Goal: Task Accomplishment & Management: Use online tool/utility

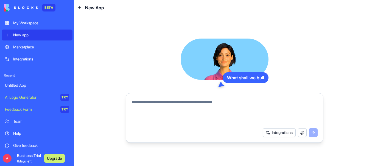
paste textarea "**********"
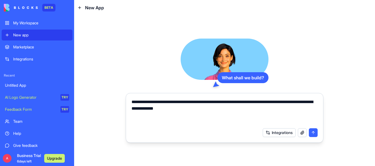
click at [302, 103] on textarea "**********" at bounding box center [224, 112] width 186 height 26
click at [203, 113] on textarea "**********" at bounding box center [224, 112] width 186 height 26
click at [240, 110] on textarea "**********" at bounding box center [224, 112] width 186 height 26
click at [239, 109] on textarea "**********" at bounding box center [224, 112] width 186 height 26
paste textarea "**********"
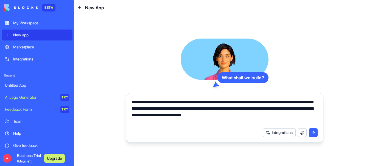
paste textarea "**********"
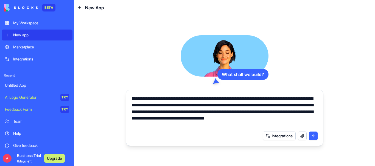
type textarea "**********"
click at [314, 137] on button "submit" at bounding box center [312, 136] width 9 height 9
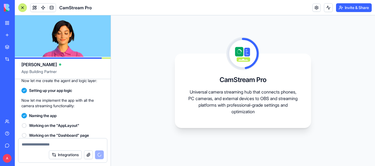
scroll to position [218, 0]
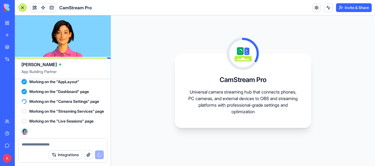
click at [61, 109] on span "Working on the "Streaming Services" page" at bounding box center [66, 111] width 75 height 5
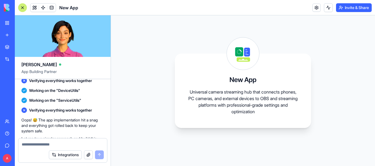
scroll to position [393, 0]
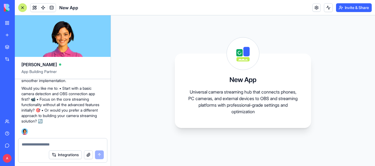
click at [48, 97] on p "Would you like me to: • Start with a basic camera detection and OBS connection …" at bounding box center [62, 105] width 83 height 38
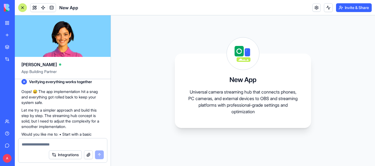
scroll to position [338, 0]
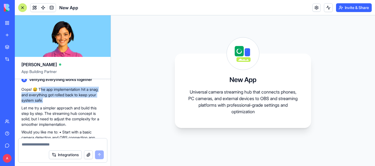
drag, startPoint x: 42, startPoint y: 99, endPoint x: 60, endPoint y: 110, distance: 21.5
click at [60, 103] on p "Oops! 😅 The app implementation hit a snag and everything got rolled back to kee…" at bounding box center [62, 95] width 83 height 16
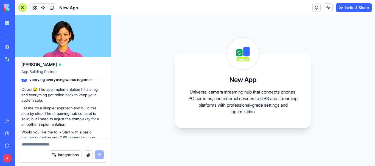
drag, startPoint x: 72, startPoint y: 97, endPoint x: 48, endPoint y: 117, distance: 30.4
click at [48, 117] on p "Let me try a simpler approach and build this step by step. The streaming hub co…" at bounding box center [62, 117] width 83 height 22
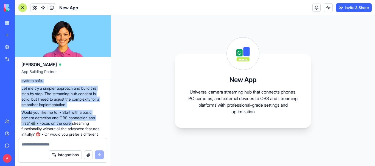
drag, startPoint x: 58, startPoint y: 117, endPoint x: 75, endPoint y: 135, distance: 24.6
click at [75, 135] on div "Oops! 😅 The app implementation hit a snag and everything got rolled back to kee…" at bounding box center [62, 107] width 83 height 81
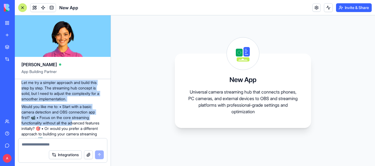
click at [71, 102] on p "Let me try a simpler approach and build this step by step. The streaming hub co…" at bounding box center [62, 91] width 83 height 22
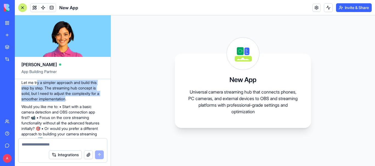
scroll to position [336, 0]
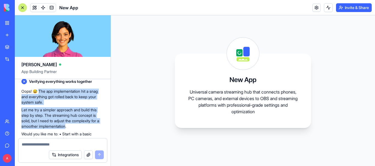
drag, startPoint x: 71, startPoint y: 110, endPoint x: 39, endPoint y: 104, distance: 32.4
click at [39, 104] on div "Oops! 😅 The app implementation hit a snag and everything got rolled back to kee…" at bounding box center [62, 129] width 83 height 81
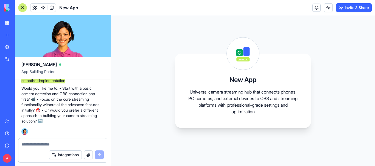
scroll to position [391, 0]
click at [68, 104] on p "Would you like me to: • Start with a basic camera detection and OBS connection …" at bounding box center [62, 105] width 83 height 38
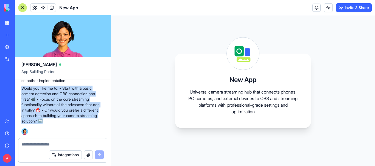
drag, startPoint x: 21, startPoint y: 91, endPoint x: 81, endPoint y: 124, distance: 68.6
click at [203, 81] on div "New App Universal camera streaming hub that connects phones, PC cameras, and ex…" at bounding box center [243, 91] width 136 height 75
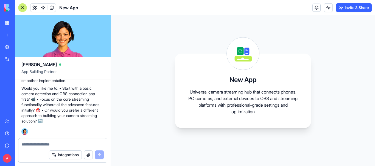
scroll to position [393, 0]
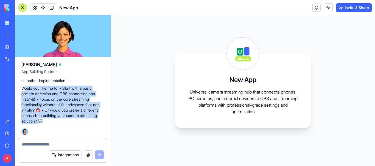
drag, startPoint x: 25, startPoint y: 88, endPoint x: 60, endPoint y: 121, distance: 48.1
click at [60, 121] on p "Would you like me to: • Start with a basic camera detection and OBS connection …" at bounding box center [62, 105] width 83 height 38
drag, startPoint x: 22, startPoint y: 87, endPoint x: 60, endPoint y: 122, distance: 50.8
click at [60, 122] on p "Would you like me to: • Start with a basic camera detection and OBS connection …" at bounding box center [62, 105] width 83 height 38
copy p "Would you like me to: • Start with a basic camera detection and OBS connection …"
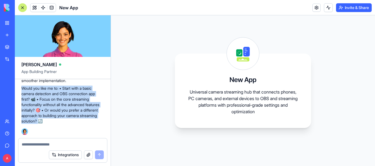
click at [55, 142] on textarea at bounding box center [63, 144] width 82 height 5
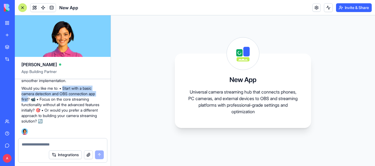
drag, startPoint x: 65, startPoint y: 88, endPoint x: 29, endPoint y: 97, distance: 37.6
click at [29, 97] on p "Would you like me to: • Start with a basic camera detection and OBS connection …" at bounding box center [62, 105] width 83 height 38
copy p "Start with a basic camera detection and OBS connection app first"
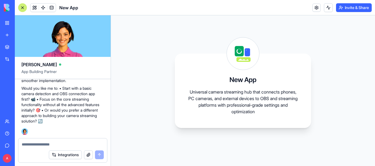
click at [42, 144] on textarea at bounding box center [63, 144] width 82 height 5
paste textarea "**********"
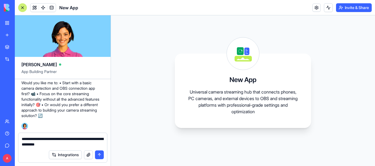
click at [30, 139] on textarea "**********" at bounding box center [63, 142] width 82 height 11
click at [39, 137] on textarea "**********" at bounding box center [63, 142] width 82 height 11
click at [41, 143] on textarea "**********" at bounding box center [63, 142] width 82 height 11
click at [38, 140] on textarea "**********" at bounding box center [63, 142] width 82 height 11
type textarea "**********"
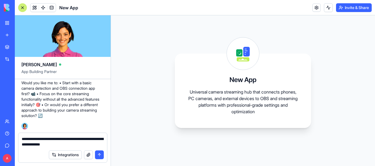
click at [98, 155] on button "submit" at bounding box center [99, 155] width 9 height 9
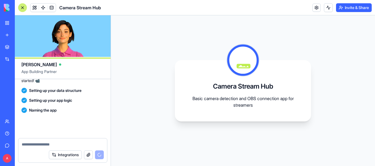
scroll to position [520, 0]
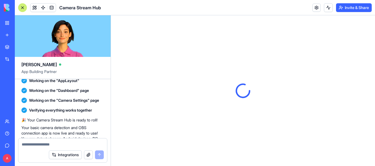
scroll to position [623, 0]
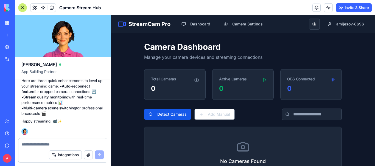
scroll to position [129, 0]
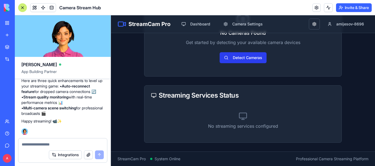
click at [237, 60] on button "Detect Cameras" at bounding box center [242, 57] width 47 height 11
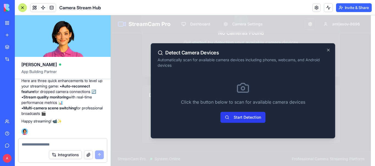
click at [245, 118] on button "Start Detection" at bounding box center [242, 117] width 45 height 11
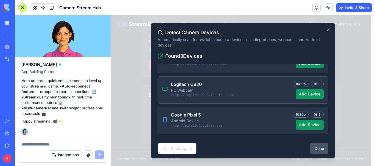
scroll to position [2, 0]
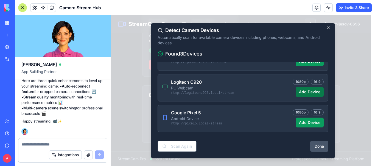
click at [307, 94] on button "Add Device" at bounding box center [309, 92] width 28 height 10
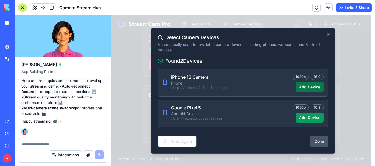
click at [304, 89] on button "Add Device" at bounding box center [309, 87] width 28 height 10
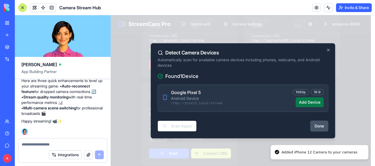
click at [311, 101] on button "Add Device" at bounding box center [309, 103] width 28 height 10
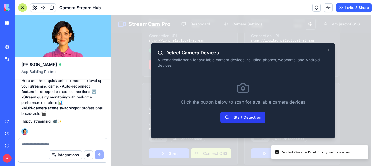
click at [247, 117] on button "Start Detection" at bounding box center [242, 117] width 45 height 11
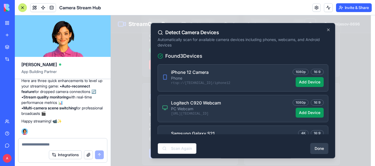
click at [310, 145] on button "Done" at bounding box center [319, 148] width 18 height 11
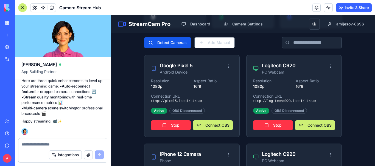
scroll to position [82, 0]
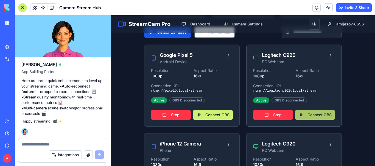
click at [307, 114] on button "Connect OBS" at bounding box center [315, 115] width 40 height 10
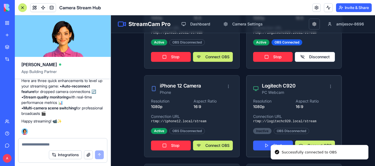
scroll to position [137, 0]
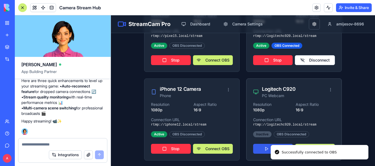
click at [253, 145] on button "Start" at bounding box center [273, 149] width 40 height 10
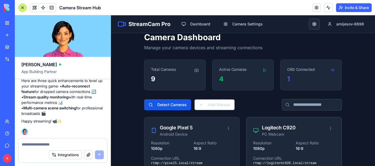
scroll to position [0, 0]
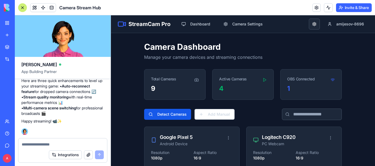
click at [298, 80] on div "OBS Connected" at bounding box center [300, 78] width 27 height 5
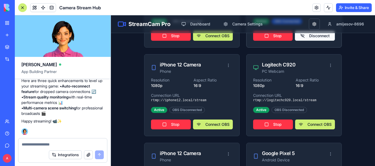
scroll to position [164, 0]
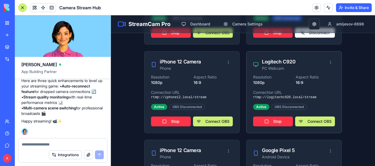
click at [274, 102] on div "Resolution 1080p Aspect Ratio 16:9 Connection URL rtmp://logitechc920.local/str…" at bounding box center [293, 104] width 95 height 59
click at [266, 120] on button "Stop" at bounding box center [273, 122] width 40 height 10
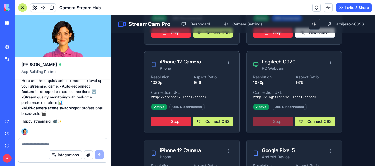
click at [174, 123] on button "Stop" at bounding box center [171, 122] width 40 height 10
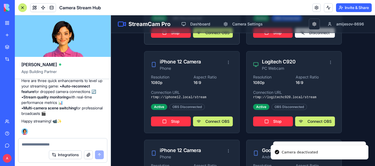
click at [173, 38] on div "Resolution 1080p Aspect Ratio 16:9 Connection URL rtmp://pixel5.local/stream Ac…" at bounding box center [191, 15] width 95 height 59
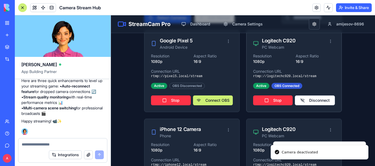
scroll to position [82, 0]
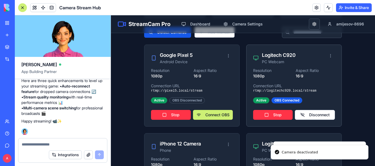
click at [278, 121] on div "Resolution 1080p Aspect Ratio 16:9 Connection URL rtmp://logitechc920.local/str…" at bounding box center [293, 97] width 95 height 59
click at [276, 116] on button "Stop" at bounding box center [272, 115] width 39 height 10
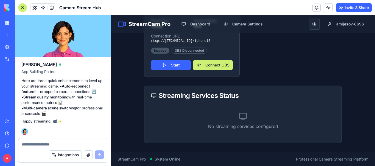
scroll to position [488, 0]
click at [165, 69] on button "Start" at bounding box center [171, 65] width 40 height 10
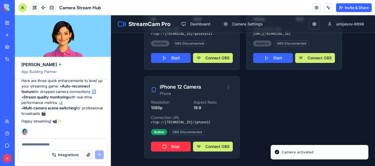
scroll to position [405, 0]
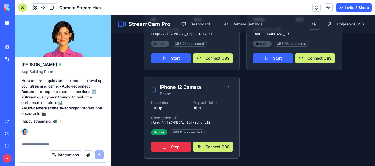
click at [179, 147] on button "Stop" at bounding box center [171, 147] width 40 height 10
click at [179, 147] on div "Stop Connect OBS" at bounding box center [192, 146] width 82 height 12
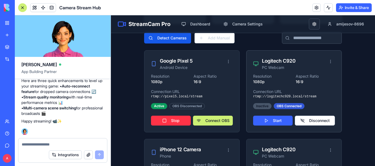
scroll to position [22, 0]
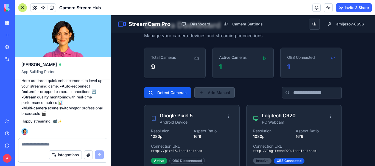
click at [208, 92] on button "Add Manual" at bounding box center [214, 92] width 40 height 11
click at [219, 93] on button "Add Manual" at bounding box center [214, 92] width 40 height 11
click at [222, 67] on div "1" at bounding box center [243, 67] width 48 height 9
click at [249, 56] on div "Active Cameras" at bounding box center [242, 55] width 61 height 15
click at [263, 56] on icon at bounding box center [264, 58] width 4 height 4
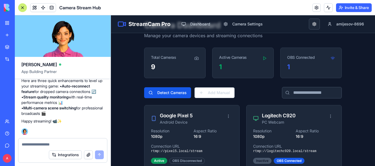
scroll to position [0, 0]
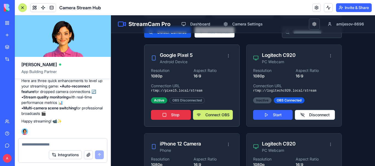
click at [169, 112] on button "Stop" at bounding box center [171, 115] width 40 height 10
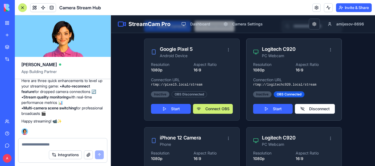
scroll to position [76, 0]
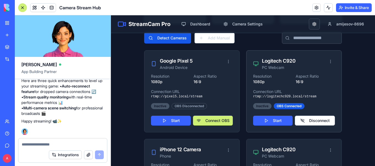
click at [306, 95] on p "rtmp://logitechc920.local/stream" at bounding box center [294, 97] width 82 height 4
drag, startPoint x: 289, startPoint y: 96, endPoint x: 316, endPoint y: 96, distance: 27.1
click at [316, 96] on p "rtmp://logitechc920.local/stream" at bounding box center [294, 97] width 82 height 4
click at [287, 106] on div "OBS Connected" at bounding box center [288, 106] width 31 height 6
click at [263, 107] on div "Inactive" at bounding box center [262, 106] width 18 height 6
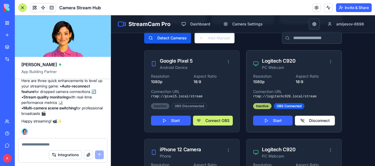
click at [259, 106] on div "Inactive" at bounding box center [262, 106] width 18 height 6
drag, startPoint x: 262, startPoint y: 112, endPoint x: 264, endPoint y: 114, distance: 2.9
click at [264, 114] on div "Resolution 1080p Aspect Ratio 16:9 Connection URL rtmp://logitechc920.local/str…" at bounding box center [293, 103] width 95 height 59
drag, startPoint x: 250, startPoint y: 97, endPoint x: 316, endPoint y: 98, distance: 66.4
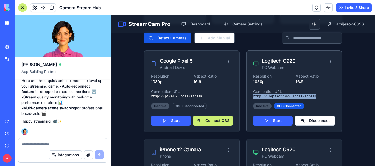
click at [316, 98] on div "Resolution 1080p Aspect Ratio 16:9 Connection URL rtmp://logitechc920.local/str…" at bounding box center [293, 103] width 95 height 59
copy p "rtmp://logitechc920.local/stream"
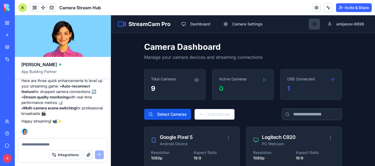
click at [312, 19] on button "button" at bounding box center [313, 24] width 11 height 11
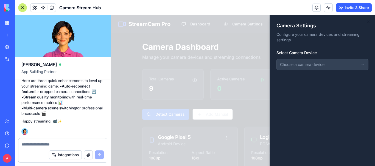
click at [241, 59] on div at bounding box center [243, 90] width 264 height 151
click at [203, 25] on button "Dashboard" at bounding box center [196, 24] width 38 height 11
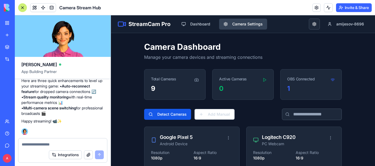
click at [245, 22] on button "Camera Settings" at bounding box center [243, 24] width 48 height 11
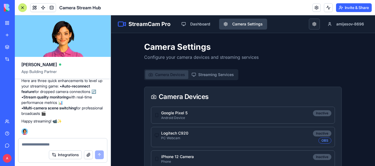
click at [246, 24] on button "Camera Settings" at bounding box center [243, 24] width 48 height 11
click at [177, 75] on button "Camera Devices" at bounding box center [166, 74] width 43 height 9
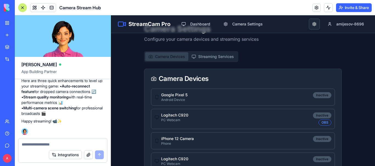
scroll to position [27, 0]
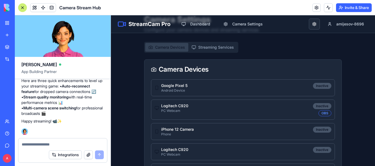
click at [203, 50] on button "Streaming Services" at bounding box center [212, 47] width 49 height 9
click at [177, 48] on button "Camera Devices" at bounding box center [166, 47] width 43 height 9
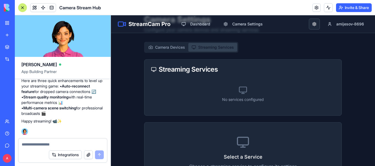
click at [200, 43] on button "Streaming Services" at bounding box center [212, 47] width 49 height 9
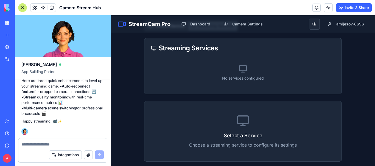
click at [231, 80] on div "No services configured" at bounding box center [243, 73] width 184 height 30
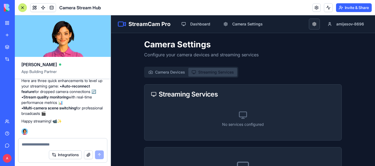
scroll to position [0, 0]
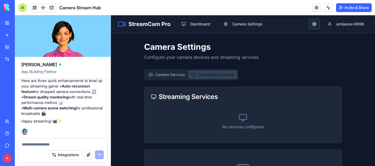
click at [165, 73] on button "Camera Devices" at bounding box center [166, 74] width 43 height 9
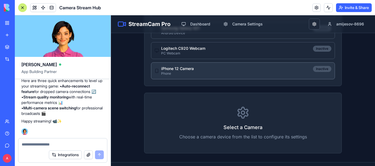
scroll to position [221, 0]
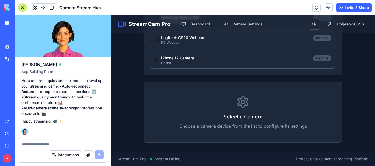
click at [233, 110] on div "Select a Camera Choose a camera device from the list to configure its settings" at bounding box center [242, 113] width 197 height 60
click at [245, 105] on icon at bounding box center [243, 102] width 10 height 11
click at [232, 126] on p "Choose a camera device from the list to configure its settings" at bounding box center [243, 126] width 184 height 7
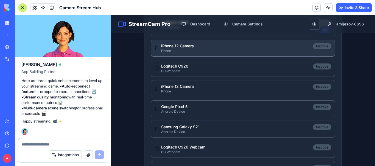
scroll to position [56, 0]
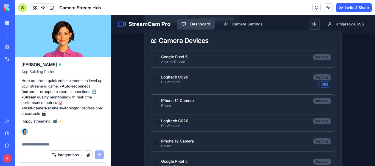
click at [199, 24] on button "Dashboard" at bounding box center [196, 24] width 38 height 11
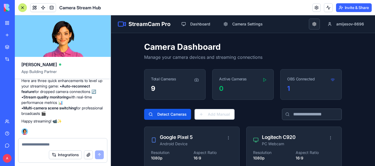
click at [245, 33] on div "StreamCam Pro Dashboard Camera Settings amijesov-8696" at bounding box center [243, 24] width 264 height 18
click at [246, 28] on button "Camera Settings" at bounding box center [243, 24] width 48 height 11
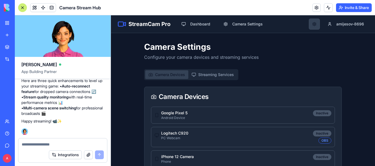
click at [313, 27] on button "button" at bounding box center [313, 24] width 11 height 11
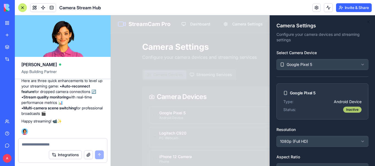
click at [356, 110] on div "Inactive" at bounding box center [352, 110] width 18 height 6
click at [179, 55] on div at bounding box center [243, 90] width 264 height 151
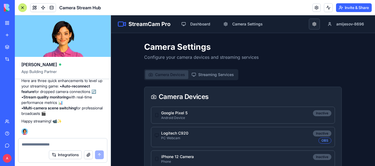
click at [168, 72] on button "Camera Devices" at bounding box center [166, 74] width 43 height 9
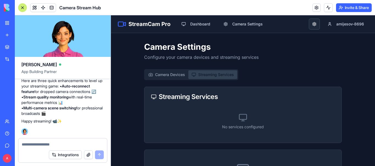
click at [213, 78] on button "Streaming Services" at bounding box center [212, 74] width 49 height 9
click at [244, 28] on button "Camera Settings" at bounding box center [243, 24] width 48 height 11
click at [193, 23] on button "Dashboard" at bounding box center [196, 24] width 38 height 11
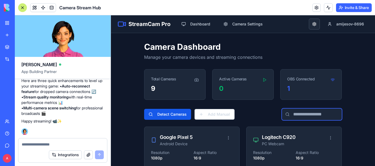
click at [310, 116] on input "text" at bounding box center [312, 115] width 60 height 12
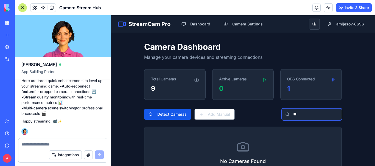
type input "*"
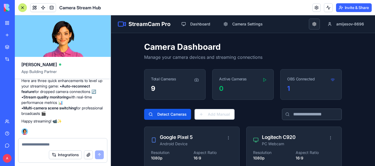
click at [39, 142] on textarea at bounding box center [63, 144] width 82 height 5
click at [39, 144] on textarea "**********" at bounding box center [63, 144] width 82 height 5
click at [82, 143] on textarea "**********" at bounding box center [63, 144] width 82 height 5
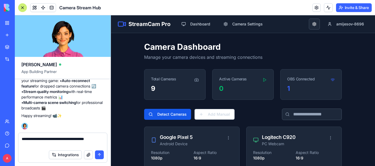
type textarea "**********"
click at [106, 154] on div "Integrations" at bounding box center [62, 155] width 89 height 15
click at [101, 154] on button "submit" at bounding box center [99, 155] width 9 height 9
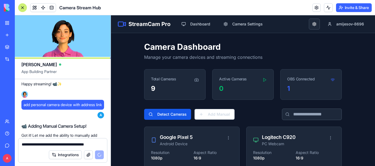
scroll to position [701, 0]
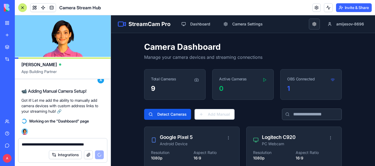
click at [24, 9] on div at bounding box center [22, 7] width 9 height 9
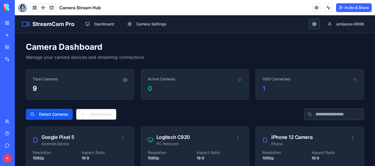
click at [24, 8] on div at bounding box center [22, 7] width 9 height 9
click at [9, 21] on link "My Workspace" at bounding box center [13, 23] width 22 height 11
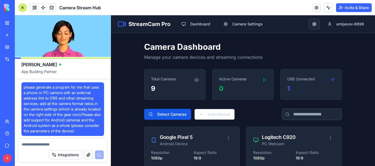
click at [9, 21] on link "My Workspace" at bounding box center [13, 23] width 22 height 11
click at [89, 71] on span "App Building Partner" at bounding box center [62, 74] width 83 height 10
click at [14, 8] on div "BETA My Workspace New app Marketplace Integrations Recent Untitled App New App …" at bounding box center [7, 83] width 15 height 166
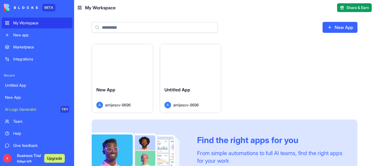
click at [192, 61] on button "Launch" at bounding box center [190, 63] width 41 height 11
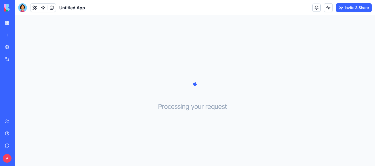
click at [23, 7] on div at bounding box center [22, 7] width 9 height 9
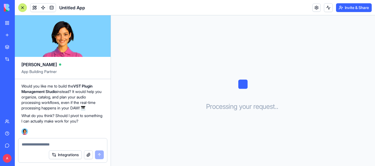
scroll to position [286, 0]
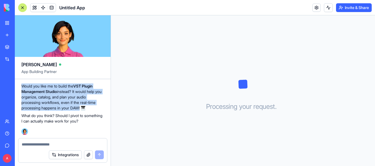
drag, startPoint x: 22, startPoint y: 85, endPoint x: 82, endPoint y: 109, distance: 65.0
click at [82, 109] on p "Would you like me to build the VST Plugin Management Studio instead? It would h…" at bounding box center [62, 97] width 83 height 27
click at [75, 95] on p "Would you like me to build the VST Plugin Management Studio instead? It would h…" at bounding box center [62, 97] width 83 height 27
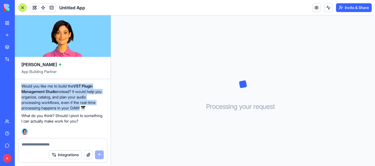
click at [54, 143] on textarea at bounding box center [63, 144] width 82 height 5
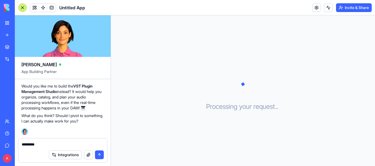
click at [42, 87] on p "Would you like me to build the VST Plugin Management Studio instead? It would h…" at bounding box center [62, 97] width 83 height 27
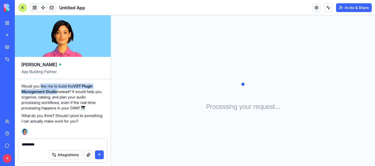
drag, startPoint x: 42, startPoint y: 86, endPoint x: 59, endPoint y: 91, distance: 17.7
click at [59, 91] on p "Would you like me to build the VST Plugin Management Studio instead? It would h…" at bounding box center [62, 97] width 83 height 27
copy p "like me to build the VST Plugin Management Studio"
click at [55, 148] on div "Integrations" at bounding box center [62, 155] width 89 height 15
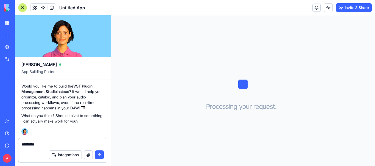
click at [55, 145] on textarea "********" at bounding box center [63, 144] width 82 height 5
paste textarea "**********"
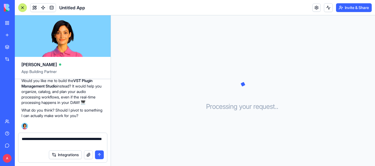
type textarea "**********"
click at [97, 154] on button "submit" at bounding box center [99, 155] width 9 height 9
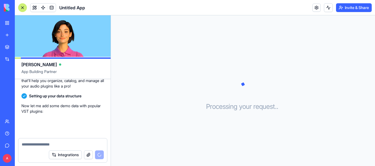
scroll to position [401, 0]
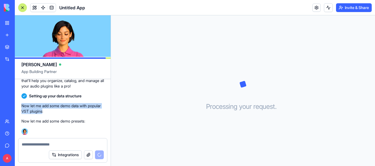
drag, startPoint x: 43, startPoint y: 110, endPoint x: 58, endPoint y: 114, distance: 15.5
click at [58, 114] on div "Now let me add some demo data with popular VST plugins:" at bounding box center [62, 108] width 83 height 15
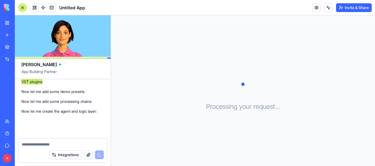
scroll to position [431, 0]
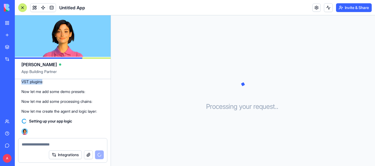
click at [24, 27] on link "My Workspace" at bounding box center [13, 23] width 22 height 11
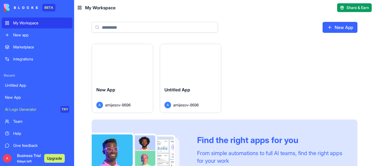
click at [308, 77] on div "Launch New App A amijesov-8696 Launch Untitled App A amijesov-8696 Find the rig…" at bounding box center [224, 122] width 265 height 157
click at [186, 91] on span "Untitled App" at bounding box center [177, 89] width 26 height 5
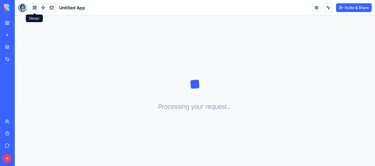
click at [27, 9] on div "Untitled App" at bounding box center [51, 7] width 67 height 9
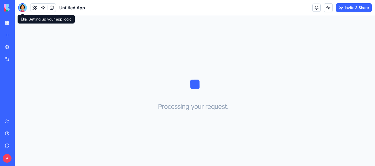
click at [23, 9] on div at bounding box center [22, 7] width 9 height 9
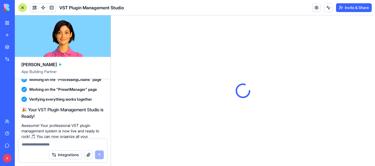
scroll to position [619, 0]
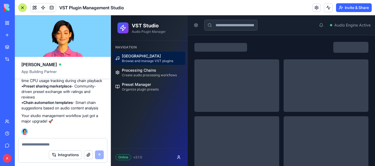
scroll to position [564, 0]
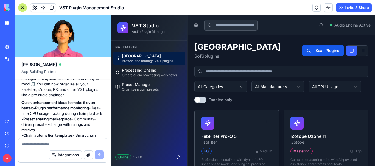
click at [207, 150] on div "EQ" at bounding box center [206, 152] width 10 height 6
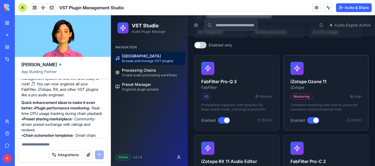
scroll to position [0, 0]
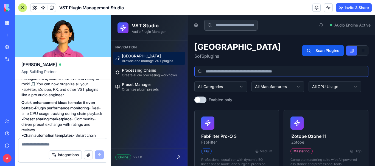
click at [251, 71] on input at bounding box center [281, 71] width 174 height 11
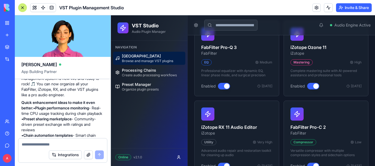
scroll to position [21, 0]
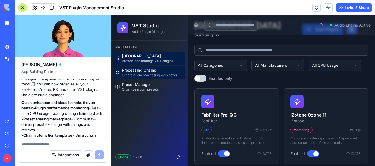
click at [139, 66] on link "Processing Chains Create audio processing workflows" at bounding box center [149, 72] width 72 height 13
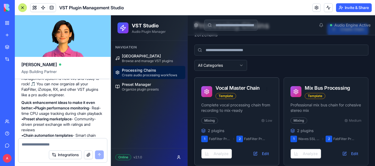
scroll to position [35, 0]
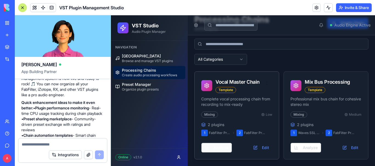
click at [222, 144] on button "Analyze" at bounding box center [216, 148] width 31 height 10
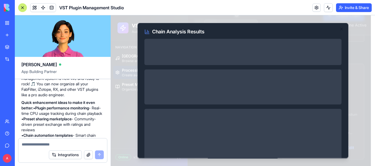
scroll to position [0, 0]
drag, startPoint x: 336, startPoint y: 35, endPoint x: 337, endPoint y: 30, distance: 6.0
click at [337, 32] on div "Chain Analysis Results Close" at bounding box center [242, 91] width 211 height 136
drag, startPoint x: 337, startPoint y: 30, endPoint x: 334, endPoint y: 46, distance: 16.2
click at [339, 29] on icon "button" at bounding box center [341, 30] width 4 height 4
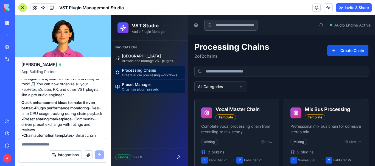
click at [141, 88] on span "Organize plugin presets" at bounding box center [140, 89] width 37 height 4
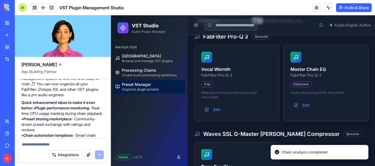
scroll to position [82, 0]
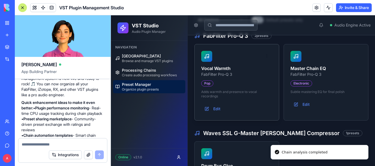
click at [204, 84] on div "Pop" at bounding box center [207, 84] width 12 height 6
click at [217, 111] on button "Edit" at bounding box center [212, 109] width 22 height 10
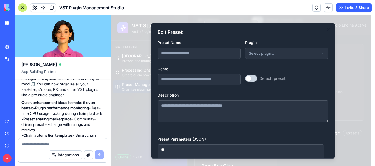
type input "**********"
type input "***"
type textarea "**********"
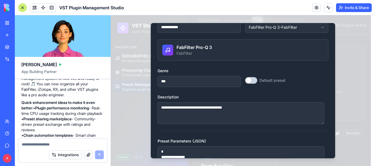
scroll to position [55, 0]
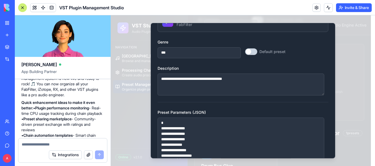
click at [248, 51] on button "Default preset" at bounding box center [251, 52] width 12 height 7
click at [202, 44] on div "Genre ***" at bounding box center [198, 49] width 83 height 20
click at [207, 56] on input "***" at bounding box center [198, 52] width 83 height 11
click at [230, 56] on input "***" at bounding box center [198, 52] width 83 height 11
click at [220, 55] on input "***" at bounding box center [198, 52] width 83 height 11
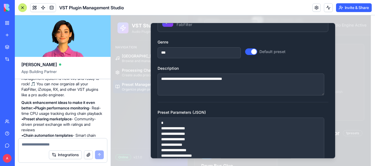
scroll to position [100, 0]
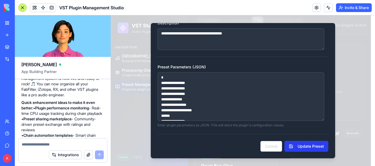
click at [294, 146] on button "Update Preset" at bounding box center [306, 146] width 44 height 11
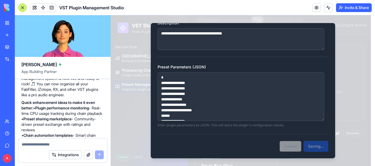
type textarea "**"
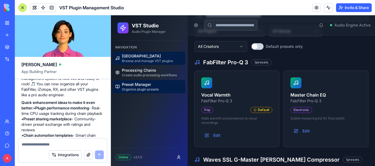
scroll to position [27, 0]
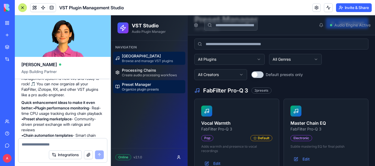
click at [147, 61] on span "Browse and manage VST plugins" at bounding box center [147, 61] width 51 height 4
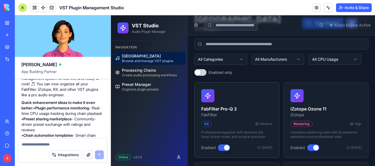
click at [225, 148] on button "button" at bounding box center [224, 148] width 12 height 7
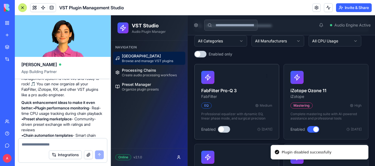
scroll to position [55, 0]
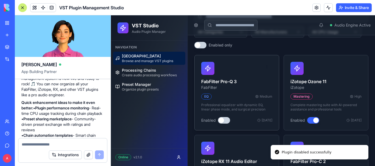
click at [225, 120] on button "button" at bounding box center [224, 120] width 12 height 7
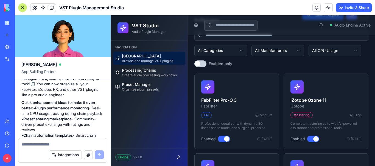
scroll to position [0, 0]
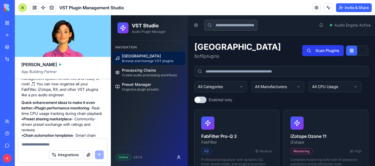
click at [320, 52] on button "Scan Plugins" at bounding box center [322, 50] width 41 height 11
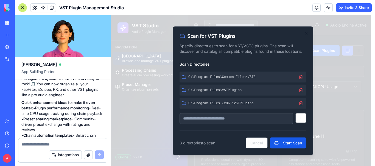
click at [237, 124] on input at bounding box center [236, 118] width 114 height 11
click at [301, 118] on button at bounding box center [300, 118] width 11 height 10
click at [303, 119] on button at bounding box center [300, 118] width 11 height 10
click at [302, 118] on button at bounding box center [300, 118] width 11 height 10
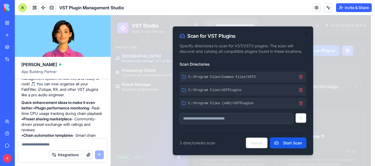
click at [257, 124] on input at bounding box center [236, 118] width 114 height 11
click at [240, 118] on input at bounding box center [236, 118] width 114 height 11
paste input "**********"
type input "**********"
click at [289, 141] on button "Start Scan" at bounding box center [288, 143] width 36 height 11
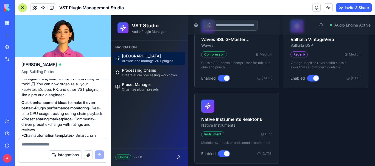
scroll to position [266, 0]
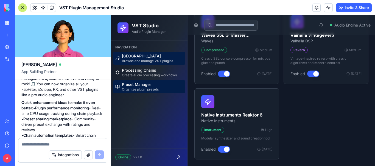
click at [151, 84] on span "Preset Manager" at bounding box center [140, 84] width 37 height 5
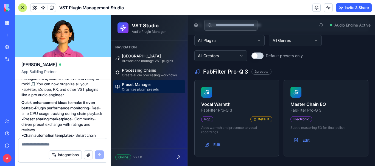
scroll to position [55, 0]
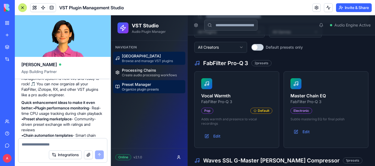
click at [135, 63] on span "Browse and manage VST plugins" at bounding box center [147, 61] width 51 height 4
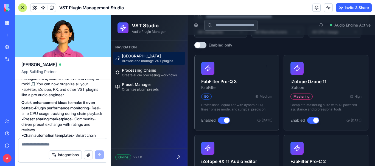
click at [258, 97] on icon at bounding box center [258, 97] width 0 height 0
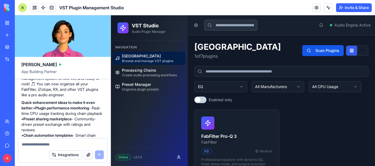
click at [346, 49] on button at bounding box center [351, 51] width 11 height 10
click at [327, 55] on button "Scan Plugins" at bounding box center [322, 50] width 41 height 11
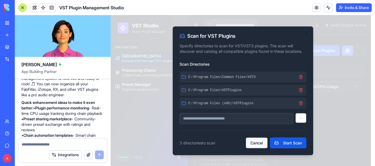
click at [258, 146] on button "Cancel" at bounding box center [256, 143] width 22 height 11
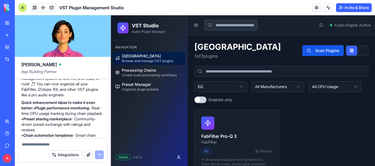
click at [136, 51] on div "Navigation" at bounding box center [149, 47] width 72 height 9
drag, startPoint x: 200, startPoint y: 79, endPoint x: 202, endPoint y: 83, distance: 4.3
click at [202, 83] on div "EQ All Manufacturers All CPU Usage Enabled only" at bounding box center [281, 84] width 174 height 37
click at [202, 83] on html "VST Studio Audio Plugin Manager Navigation Plugin Library Browse and manage VST…" at bounding box center [243, 103] width 264 height 177
click at [222, 85] on html "VST Studio Audio Plugin Manager Navigation Plugin Library Browse and manage VST…" at bounding box center [243, 103] width 264 height 177
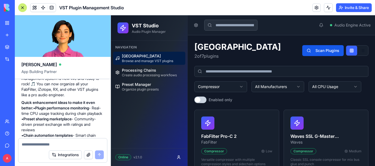
click at [223, 89] on html "VST Studio Audio Plugin Manager Navigation Plugin Library Browse and manage VST…" at bounding box center [243, 103] width 264 height 177
click at [194, 25] on button at bounding box center [196, 25] width 8 height 8
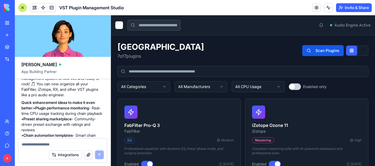
click at [118, 27] on button at bounding box center [119, 25] width 8 height 8
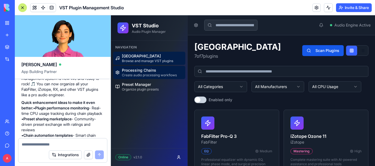
click at [147, 73] on span "Create audio processing workflows" at bounding box center [149, 75] width 55 height 4
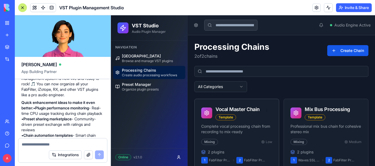
click at [211, 145] on div "Mixing" at bounding box center [209, 142] width 17 height 6
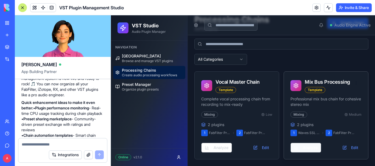
click at [302, 148] on button "Analyze" at bounding box center [305, 148] width 31 height 10
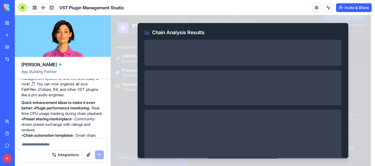
click at [162, 45] on div at bounding box center [242, 53] width 197 height 26
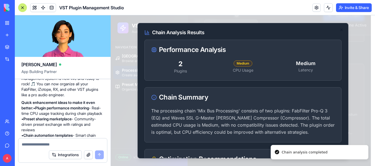
click at [333, 100] on div "Chain Summary" at bounding box center [242, 98] width 196 height 20
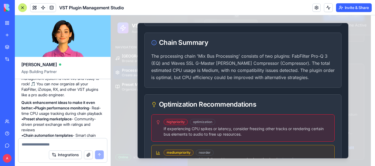
scroll to position [82, 0]
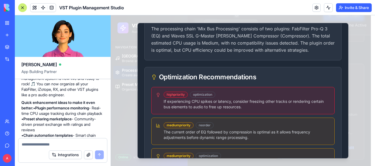
drag, startPoint x: 174, startPoint y: 129, endPoint x: 181, endPoint y: 126, distance: 7.7
click at [175, 128] on div "medium priority reorder The current order of EQ followed by compression is opti…" at bounding box center [246, 132] width 166 height 18
click at [181, 126] on div "medium priority" at bounding box center [178, 126] width 30 height 6
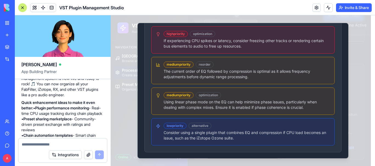
scroll to position [144, 0]
click at [205, 65] on div "reorder" at bounding box center [204, 64] width 18 height 6
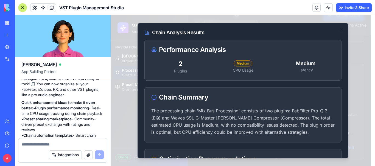
click at [241, 67] on div "Medium CPU Usage" at bounding box center [243, 67] width 58 height 14
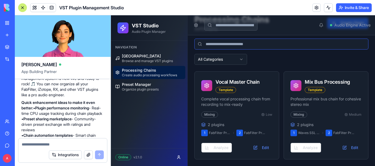
scroll to position [27, 0]
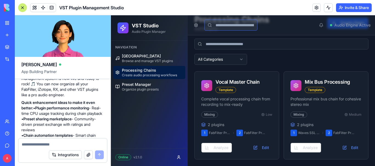
click at [243, 24] on input at bounding box center [230, 25] width 53 height 11
click at [194, 28] on button at bounding box center [196, 25] width 8 height 8
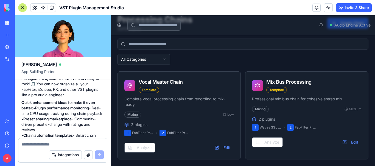
click at [115, 26] on header "Audio Engine Active" at bounding box center [243, 25] width 264 height 20
click at [118, 26] on button at bounding box center [119, 25] width 8 height 8
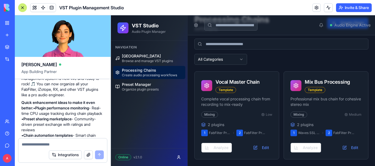
click at [46, 144] on textarea at bounding box center [63, 144] width 82 height 5
click at [21, 6] on div at bounding box center [22, 7] width 9 height 9
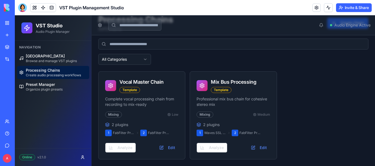
click at [20, 24] on div "My Workspace" at bounding box center [16, 22] width 7 height 5
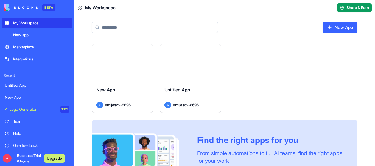
click at [126, 82] on div "New App A amijesov-8696" at bounding box center [122, 97] width 61 height 31
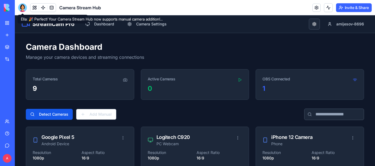
click at [25, 8] on div at bounding box center [22, 7] width 9 height 9
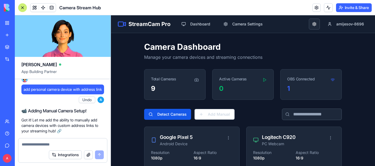
scroll to position [747, 0]
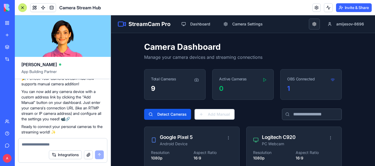
click at [175, 98] on div "9" at bounding box center [174, 91] width 61 height 15
click at [176, 113] on button "Detect Cameras" at bounding box center [167, 114] width 47 height 11
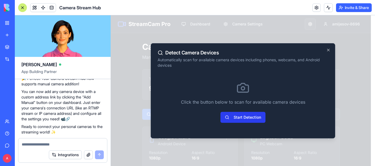
click at [243, 120] on button "Start Detection" at bounding box center [242, 117] width 45 height 11
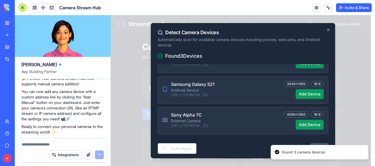
scroll to position [2, 0]
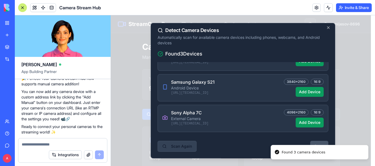
click at [174, 147] on button "Scan Again" at bounding box center [176, 146] width 39 height 11
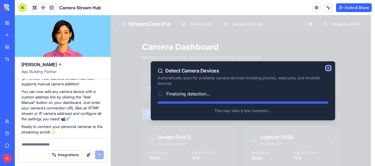
click at [328, 68] on icon "button" at bounding box center [328, 68] width 2 height 2
click at [328, 70] on icon "button" at bounding box center [328, 68] width 4 height 4
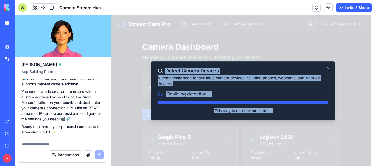
click at [328, 66] on div "Detect Camera Devices Automatically scan for available camera devices including…" at bounding box center [243, 90] width 184 height 59
click at [327, 67] on icon "button" at bounding box center [328, 68] width 2 height 2
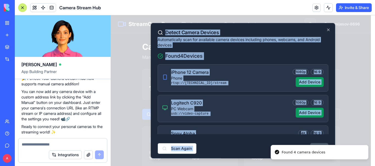
click at [240, 89] on div "iPhone 12 Camera Phone rtsp://192.168.1.2:554/stream 1080p 16:9 Add Device" at bounding box center [242, 77] width 171 height 27
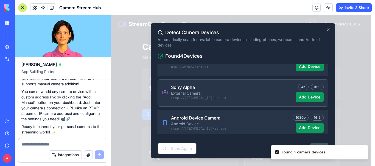
scroll to position [49, 0]
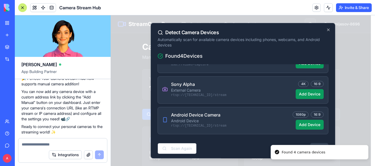
click at [311, 145] on button "Done" at bounding box center [319, 148] width 18 height 11
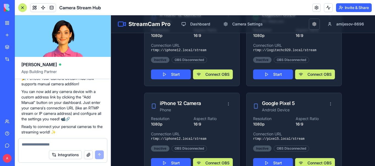
scroll to position [329, 0]
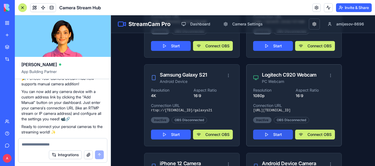
click at [271, 132] on button "Start" at bounding box center [273, 135] width 40 height 10
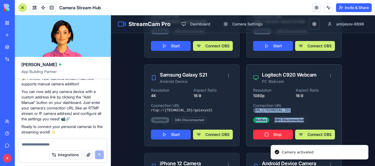
drag, startPoint x: 252, startPoint y: 112, endPoint x: 311, endPoint y: 114, distance: 59.2
click at [311, 114] on div "Resolution 1080p Aspect Ratio 16:9 Connection URL http://192.168.1.11:8080/webc…" at bounding box center [293, 117] width 95 height 59
click at [262, 109] on p "[URL][TECHNICAL_ID]" at bounding box center [294, 111] width 82 height 4
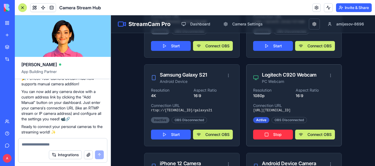
click at [259, 120] on div "Active" at bounding box center [261, 120] width 16 height 6
click at [285, 121] on div "OBS Disconnected" at bounding box center [288, 120] width 35 height 6
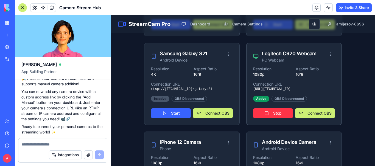
scroll to position [356, 0]
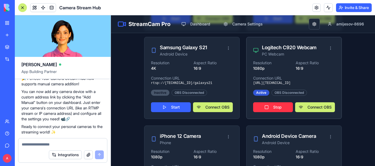
click at [259, 93] on div "Active" at bounding box center [261, 93] width 16 height 6
click at [276, 94] on div "OBS Disconnected" at bounding box center [288, 93] width 35 height 6
drag, startPoint x: 250, startPoint y: 83, endPoint x: 309, endPoint y: 84, distance: 59.0
click at [309, 84] on div "Resolution 1080p Aspect Ratio 16:9 Connection URL http://192.168.1.11:8080/webc…" at bounding box center [293, 89] width 95 height 59
copy p "[URL][TECHNICAL_ID]"
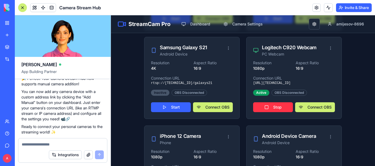
click at [365, 60] on main "Camera Dashboard Manage your camera devices and streaming connections Total Cam…" at bounding box center [243, 69] width 264 height 784
click at [312, 25] on button "button" at bounding box center [313, 24] width 11 height 11
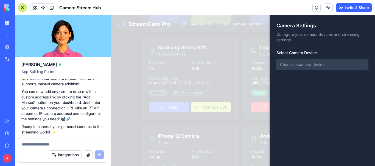
click at [314, 67] on body "StreamCam Pro Dashboard Camera Settings amijesov-8696 Camera Dashboard Manage y…" at bounding box center [241, 67] width 260 height 816
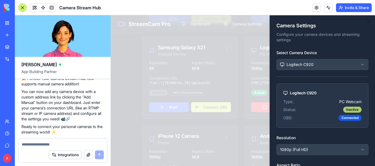
click at [350, 109] on div "Inactive" at bounding box center [352, 110] width 18 height 6
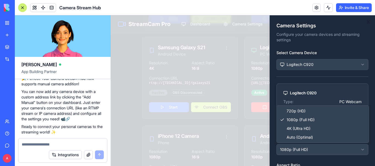
click at [317, 151] on body "StreamCam Pro Dashboard Camera Settings amijesov-8696 Camera Dashboard Manage y…" at bounding box center [241, 67] width 260 height 816
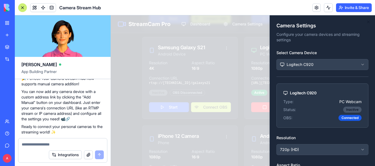
click at [254, 78] on div at bounding box center [243, 90] width 264 height 151
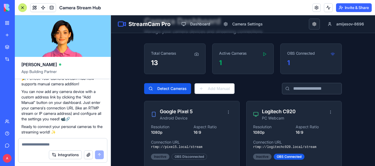
scroll to position [0, 0]
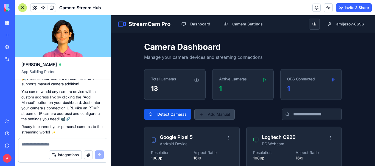
click at [220, 114] on button "Add Manual" at bounding box center [214, 114] width 40 height 11
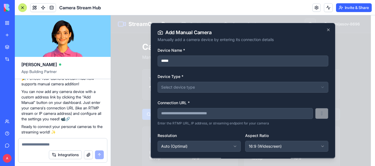
type input "*****"
click at [195, 118] on input at bounding box center [234, 113] width 155 height 11
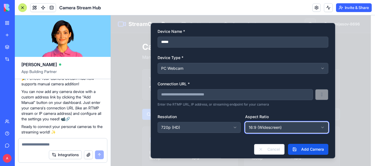
scroll to position [22, 0]
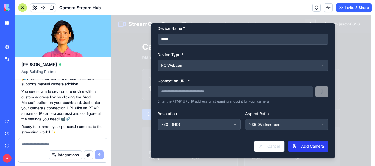
click at [305, 146] on button "Add Camera" at bounding box center [308, 146] width 40 height 11
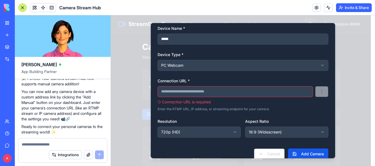
click at [317, 91] on div at bounding box center [242, 91] width 171 height 11
click at [170, 59] on div "Device Type * PC Webcam" at bounding box center [242, 61] width 171 height 20
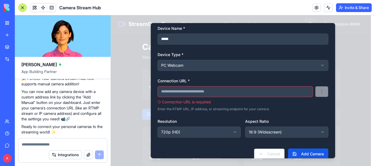
click at [231, 89] on input at bounding box center [234, 91] width 155 height 11
paste input "**********"
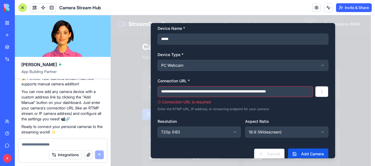
scroll to position [0, 12]
type input "**********"
click at [314, 90] on button at bounding box center [318, 91] width 14 height 11
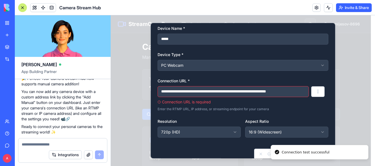
scroll to position [30, 0]
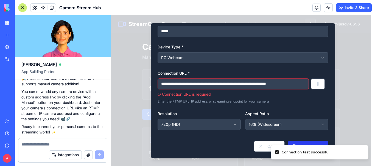
click at [303, 141] on div "Cancel Add Camera" at bounding box center [242, 144] width 171 height 15
click at [304, 143] on button "Add Camera" at bounding box center [308, 146] width 40 height 11
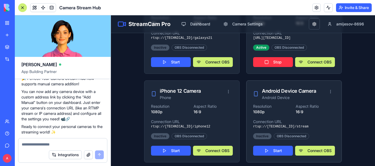
scroll to position [309, 0]
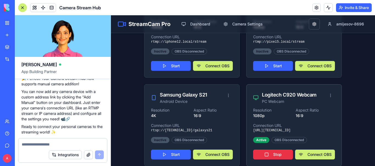
click at [265, 156] on button "Stop" at bounding box center [273, 155] width 40 height 10
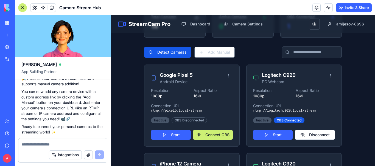
scroll to position [0, 0]
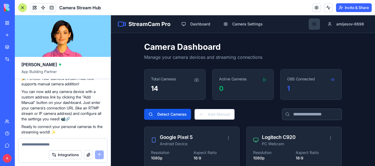
click at [308, 22] on button "button" at bounding box center [313, 24] width 11 height 11
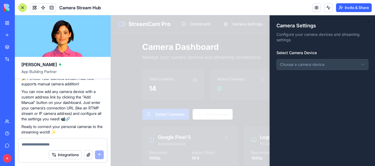
click at [326, 71] on div "Camera Settings Configure your camera devices and streaming settings Select Cam…" at bounding box center [321, 90] width 105 height 151
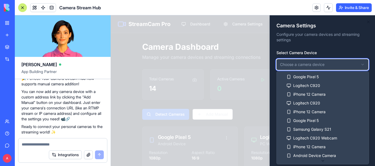
click at [253, 61] on div at bounding box center [243, 90] width 264 height 151
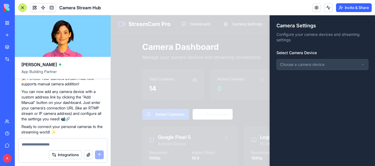
click at [235, 56] on div at bounding box center [243, 90] width 264 height 151
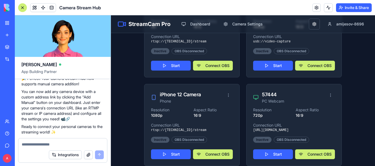
scroll to position [665, 0]
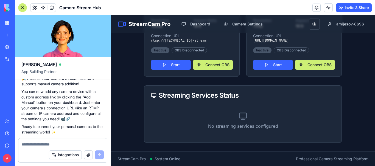
click at [223, 118] on div "No streaming services configured" at bounding box center [243, 121] width 184 height 31
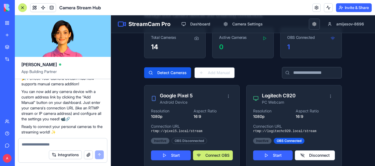
scroll to position [0, 0]
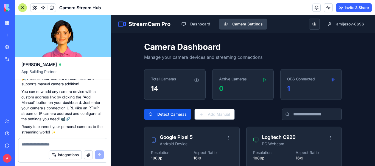
click at [255, 24] on button "Camera Settings" at bounding box center [243, 24] width 48 height 11
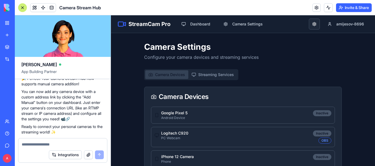
click at [164, 74] on button "Camera Devices" at bounding box center [166, 74] width 43 height 9
click at [158, 73] on button "Camera Devices" at bounding box center [166, 74] width 43 height 9
drag, startPoint x: 308, startPoint y: 23, endPoint x: 182, endPoint y: 120, distance: 158.8
click at [308, 23] on button "button" at bounding box center [313, 24] width 11 height 11
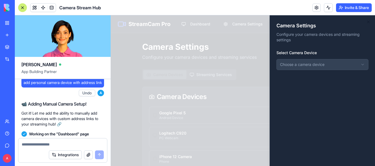
scroll to position [665, 0]
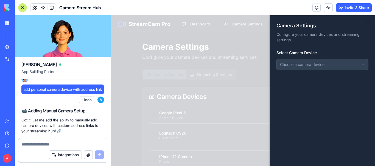
click at [256, 53] on div at bounding box center [243, 90] width 264 height 151
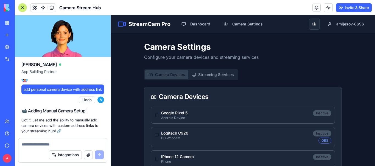
click at [315, 7] on link at bounding box center [316, 8] width 8 height 8
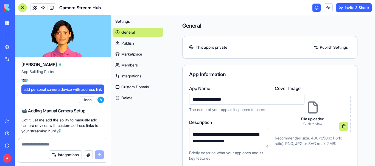
click at [135, 40] on link "Publish" at bounding box center [137, 43] width 50 height 9
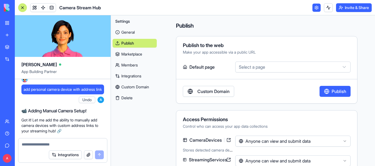
click at [137, 57] on link "Marketplace" at bounding box center [134, 54] width 44 height 9
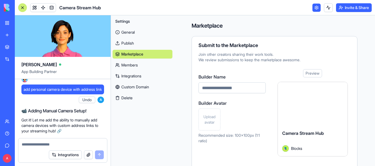
click at [231, 88] on input "Builder Name" at bounding box center [231, 88] width 67 height 11
click at [313, 9] on link at bounding box center [316, 8] width 8 height 8
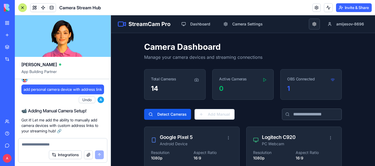
click at [241, 30] on div "StreamCam Pro Dashboard Camera Settings amijesov-8696" at bounding box center [243, 24] width 264 height 18
click at [241, 24] on button "Camera Settings" at bounding box center [243, 24] width 48 height 11
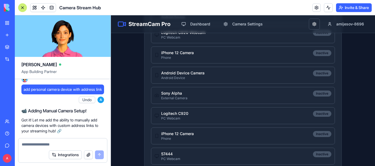
scroll to position [322, 0]
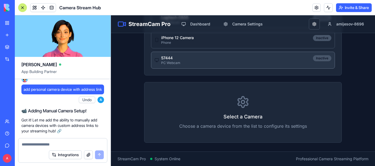
click at [180, 54] on div "57444 PC Webcam Inactive" at bounding box center [243, 60] width 184 height 17
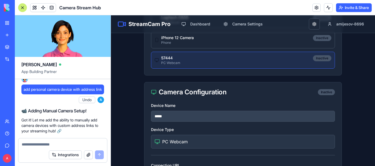
click at [163, 59] on p "57444" at bounding box center [170, 57] width 19 height 5
click at [192, 144] on div "PC Webcam" at bounding box center [242, 142] width 177 height 7
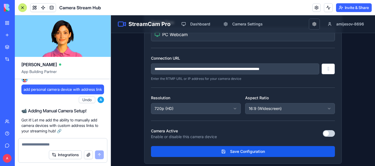
scroll to position [432, 0]
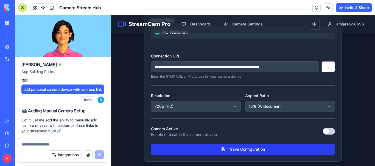
click at [238, 148] on button "Save Configuration" at bounding box center [243, 149] width 184 height 11
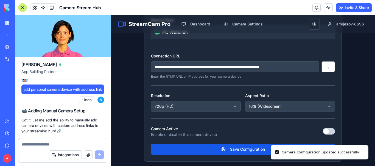
click at [330, 131] on button "button" at bounding box center [328, 131] width 12 height 7
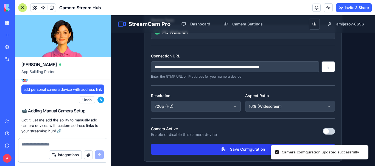
click at [251, 148] on button "Save Configuration" at bounding box center [243, 149] width 184 height 11
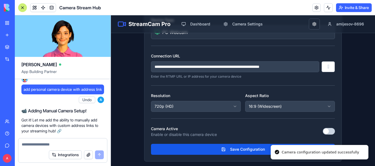
click at [227, 135] on div "Camera Active Enable or disable this camera device" at bounding box center [243, 132] width 184 height 12
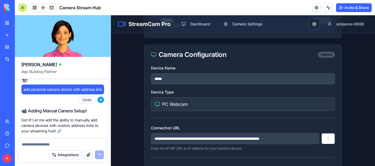
scroll to position [350, 0]
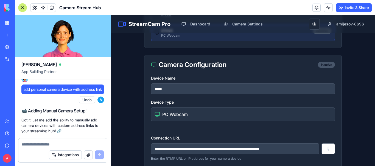
click at [204, 117] on div "PC Webcam" at bounding box center [242, 114] width 177 height 7
click at [183, 113] on span "PC Webcam" at bounding box center [174, 114] width 25 height 7
click at [172, 117] on span "PC Webcam" at bounding box center [174, 114] width 25 height 7
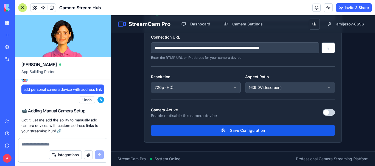
scroll to position [286, 0]
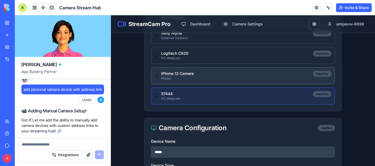
click at [180, 78] on p "Phone" at bounding box center [177, 78] width 33 height 4
type input "**********"
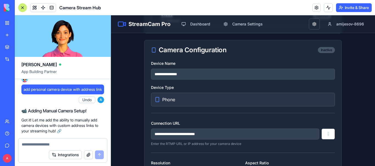
scroll to position [368, 0]
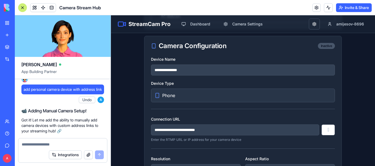
click at [197, 100] on div "Phone" at bounding box center [243, 96] width 184 height 14
click at [178, 95] on div "Phone" at bounding box center [242, 95] width 177 height 7
click at [164, 95] on span "Phone" at bounding box center [168, 95] width 13 height 7
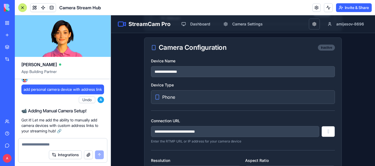
scroll to position [286, 0]
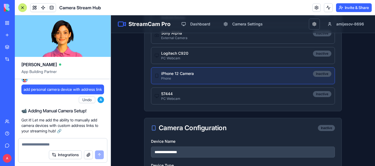
click at [358, 89] on main "**********" at bounding box center [243, 61] width 264 height 629
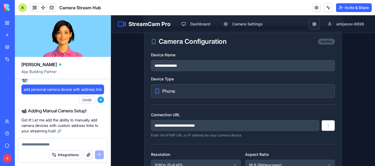
scroll to position [478, 0]
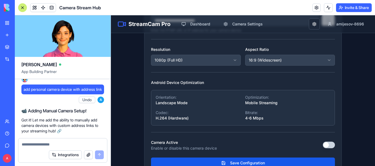
drag, startPoint x: 261, startPoint y: 158, endPoint x: 285, endPoint y: 148, distance: 25.6
click at [261, 158] on button "Save Configuration" at bounding box center [243, 163] width 184 height 11
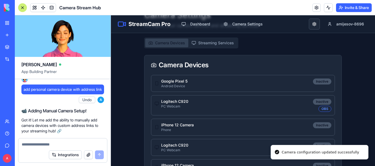
scroll to position [0, 0]
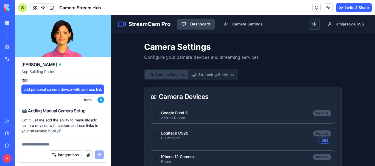
click at [188, 23] on button "Dashboard" at bounding box center [196, 24] width 38 height 11
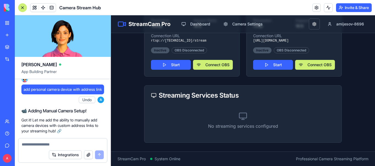
scroll to position [611, 0]
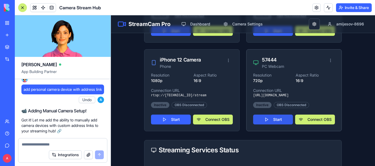
click at [268, 115] on button "Start" at bounding box center [273, 120] width 40 height 10
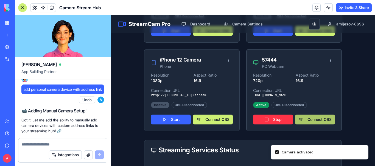
click at [315, 121] on button "Connect OBS" at bounding box center [315, 120] width 40 height 10
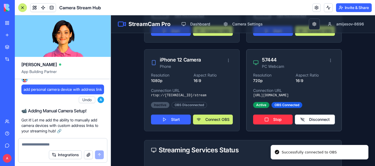
drag, startPoint x: 251, startPoint y: 97, endPoint x: 333, endPoint y: 96, distance: 82.3
click at [333, 96] on div "Resolution 720p Aspect Ratio 16:9 Connection URL https://01997166-ac5e-7876-a49…" at bounding box center [293, 102] width 95 height 59
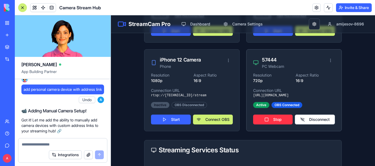
click at [332, 101] on div "Resolution 720p Aspect Ratio 16:9 Connection URL https://01997166-ac5e-7876-a49…" at bounding box center [293, 102] width 95 height 59
drag, startPoint x: 250, startPoint y: 95, endPoint x: 335, endPoint y: 96, distance: 85.5
click at [335, 96] on div "Resolution 720p Aspect Ratio 16:9 Connection URL https://01997166-ac5e-7876-a49…" at bounding box center [293, 102] width 95 height 59
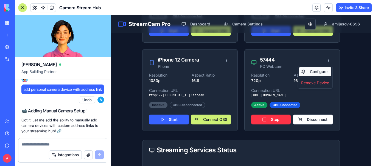
click at [323, 70] on div "Configure" at bounding box center [315, 71] width 32 height 9
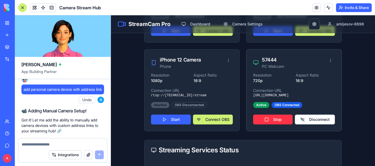
click at [275, 89] on p "Connection URL" at bounding box center [294, 90] width 82 height 5
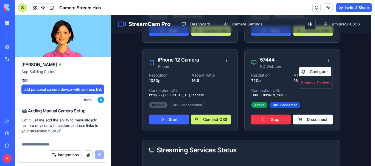
click at [323, 70] on div "Configure" at bounding box center [315, 71] width 32 height 9
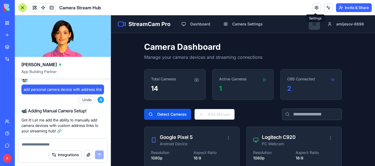
click at [311, 22] on button "button" at bounding box center [313, 24] width 11 height 11
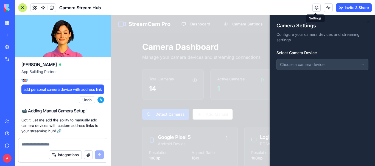
click at [243, 38] on div at bounding box center [243, 90] width 264 height 151
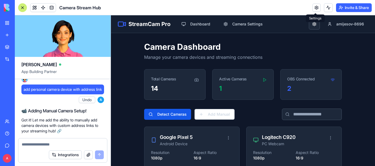
click at [246, 24] on button "Camera Settings" at bounding box center [243, 24] width 48 height 11
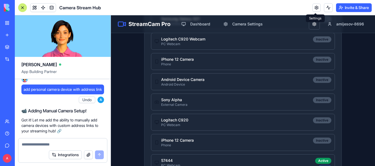
scroll to position [325, 0]
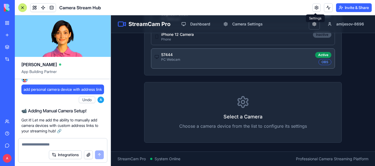
click at [182, 59] on div "57444 PC Webcam Active OBS" at bounding box center [242, 58] width 177 height 13
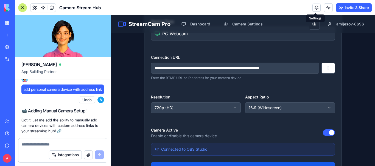
scroll to position [435, 0]
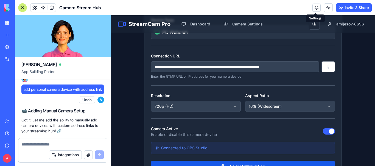
click at [305, 62] on input "**********" at bounding box center [235, 66] width 168 height 11
drag, startPoint x: 358, startPoint y: 78, endPoint x: 341, endPoint y: 84, distance: 17.6
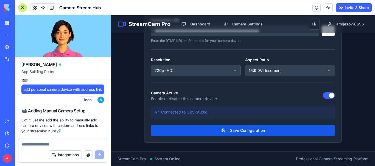
click at [172, 110] on span "Connected to OBS Studio" at bounding box center [184, 112] width 46 height 5
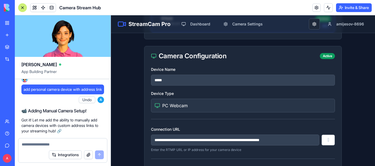
scroll to position [361, 0]
click at [221, 141] on input "**********" at bounding box center [235, 140] width 168 height 11
click at [211, 105] on div "PC Webcam" at bounding box center [242, 106] width 177 height 7
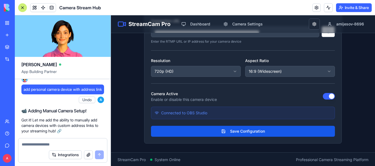
scroll to position [471, 0]
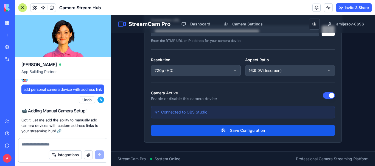
click at [206, 110] on div "Connected to OBS Studio" at bounding box center [243, 112] width 184 height 13
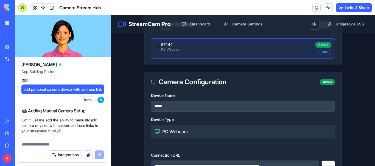
scroll to position [334, 0]
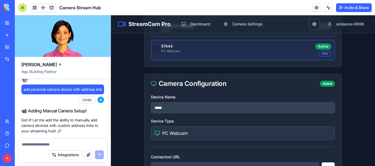
click at [183, 104] on input "*****" at bounding box center [243, 108] width 184 height 11
drag, startPoint x: 187, startPoint y: 122, endPoint x: 192, endPoint y: 132, distance: 10.7
click at [187, 123] on div "Device Type PC Webcam" at bounding box center [243, 129] width 184 height 22
click at [192, 132] on div "PC Webcam" at bounding box center [242, 133] width 177 height 7
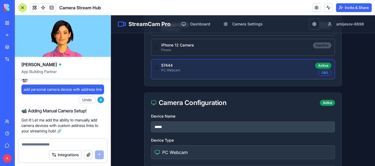
scroll to position [307, 0]
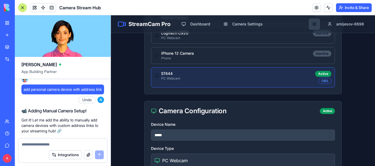
click at [308, 25] on button "button" at bounding box center [313, 24] width 11 height 11
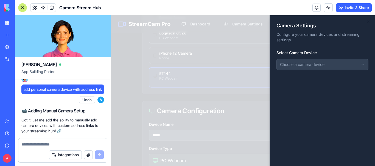
click at [165, 83] on div at bounding box center [243, 90] width 264 height 151
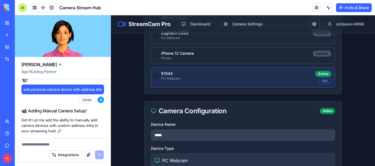
drag, startPoint x: 186, startPoint y: 73, endPoint x: 226, endPoint y: 84, distance: 41.8
click at [186, 73] on div "57444 PC Webcam Active OBS" at bounding box center [242, 77] width 177 height 13
click at [326, 82] on div "OBS" at bounding box center [324, 81] width 13 height 6
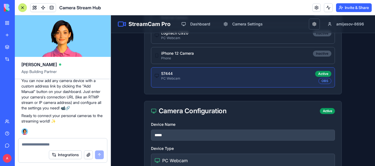
scroll to position [774, 0]
drag, startPoint x: 58, startPoint y: 31, endPoint x: 22, endPoint y: 9, distance: 42.0
click at [58, 31] on video at bounding box center [63, 36] width 96 height 42
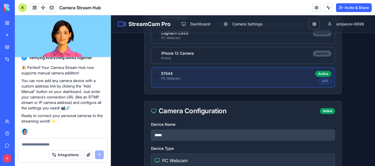
click at [22, 9] on div at bounding box center [22, 7] width 9 height 9
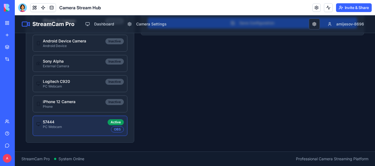
scroll to position [258, 0]
drag, startPoint x: 22, startPoint y: 9, endPoint x: 14, endPoint y: 26, distance: 18.8
click at [22, 9] on div at bounding box center [22, 7] width 9 height 9
click at [8, 22] on link "My Workspace" at bounding box center [13, 23] width 22 height 11
click at [8, 9] on img at bounding box center [21, 8] width 34 height 8
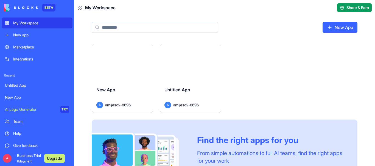
click at [106, 67] on button "Launch" at bounding box center [122, 63] width 41 height 11
click at [185, 56] on div "Launch" at bounding box center [190, 63] width 61 height 38
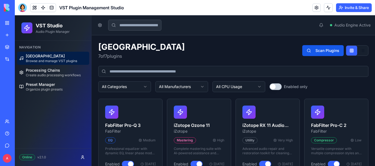
click at [271, 83] on div "All Categories All Manufacturers All CPU Usage Enabled only" at bounding box center [233, 86] width 270 height 11
click at [272, 84] on button "Enabled only" at bounding box center [275, 87] width 12 height 7
click at [358, 45] on div "Plugin Library 7 of 7 plugins Scan Plugins" at bounding box center [233, 51] width 270 height 18
click at [358, 56] on div "Plugin Library 7 of 7 plugins Scan Plugins" at bounding box center [233, 51] width 270 height 18
click at [357, 51] on button at bounding box center [362, 51] width 11 height 10
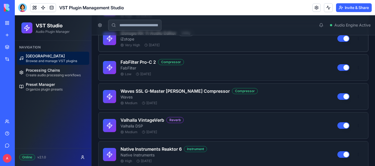
scroll to position [140, 0]
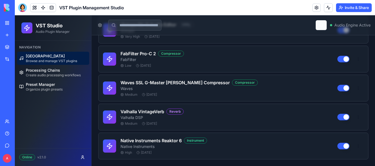
click at [315, 25] on button at bounding box center [320, 25] width 11 height 10
click at [320, 95] on div "Medium [DATE]" at bounding box center [228, 95] width 217 height 4
click at [31, 157] on div "Online" at bounding box center [27, 158] width 16 height 6
click at [80, 156] on html "VST Studio Audio Plugin Manager Navigation Plugin Library Browse and manage VST…" at bounding box center [195, 20] width 360 height 291
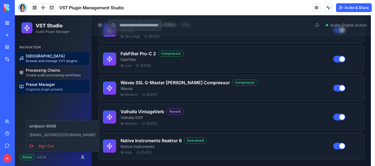
click at [82, 89] on html "VST Studio Audio Plugin Manager Navigation Plugin Library Browse and manage VST…" at bounding box center [195, 20] width 360 height 291
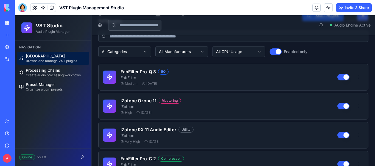
scroll to position [0, 0]
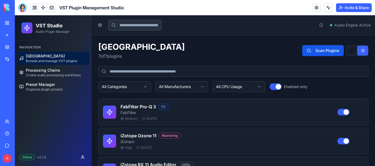
click at [201, 85] on html "VST Studio Audio Plugin Manager Navigation Plugin Library Browse and manage VST…" at bounding box center [195, 160] width 360 height 291
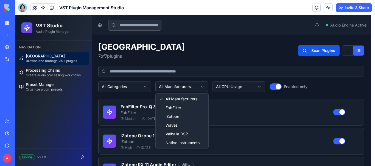
click at [237, 81] on html "VST Studio Audio Plugin Manager Navigation Plugin Library Browse and manage VST…" at bounding box center [195, 160] width 360 height 291
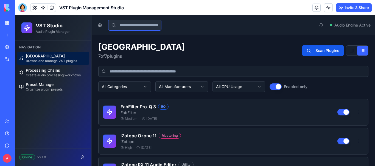
click at [158, 27] on input at bounding box center [134, 25] width 53 height 11
click at [335, 26] on span "Audio Engine Active" at bounding box center [352, 24] width 36 height 5
click at [161, 105] on div "EQ" at bounding box center [163, 107] width 10 height 6
click at [167, 136] on div "Mastering" at bounding box center [169, 136] width 22 height 6
click at [331, 139] on div "iZotope Ozone 11 Mastering" at bounding box center [228, 136] width 217 height 7
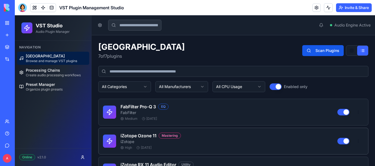
click at [339, 141] on button "button" at bounding box center [343, 141] width 12 height 7
click at [337, 111] on button "button" at bounding box center [343, 112] width 12 height 7
